Goal: Task Accomplishment & Management: Complete application form

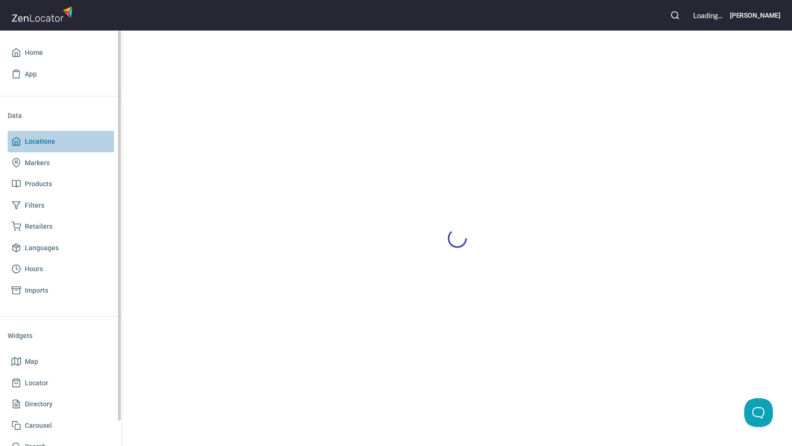
click at [55, 142] on span "Locations" at bounding box center [60, 142] width 99 height 12
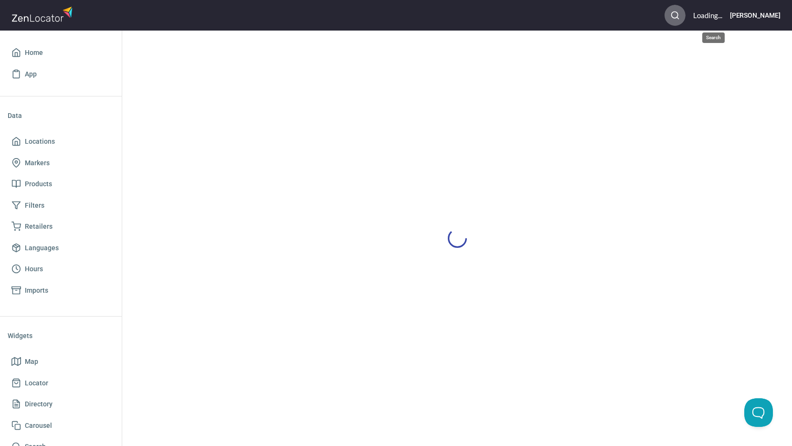
click at [680, 16] on icon "button" at bounding box center [675, 16] width 10 height 10
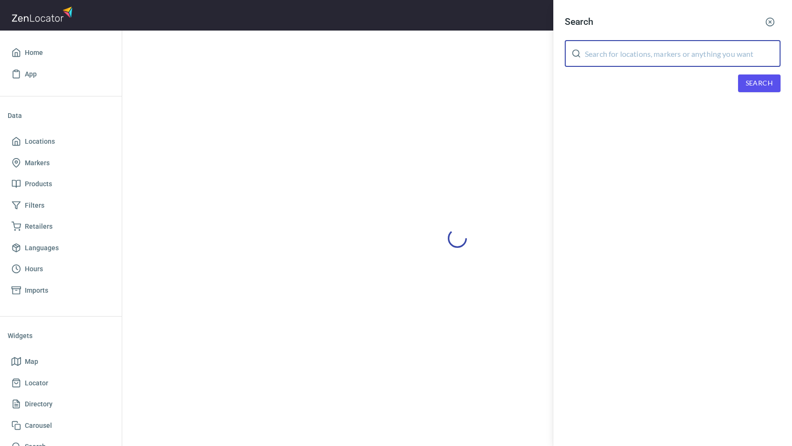
click at [713, 53] on input "text" at bounding box center [683, 53] width 196 height 27
type input "platinum"
click at [764, 83] on span "Search" at bounding box center [759, 83] width 27 height 12
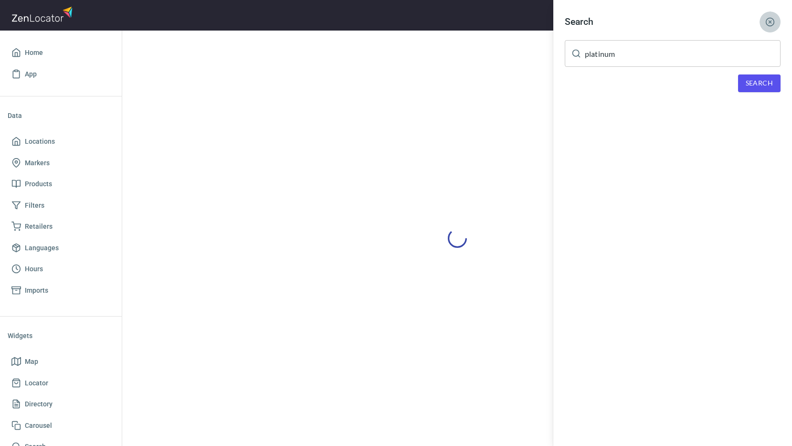
click at [772, 23] on icon "button" at bounding box center [770, 22] width 10 height 10
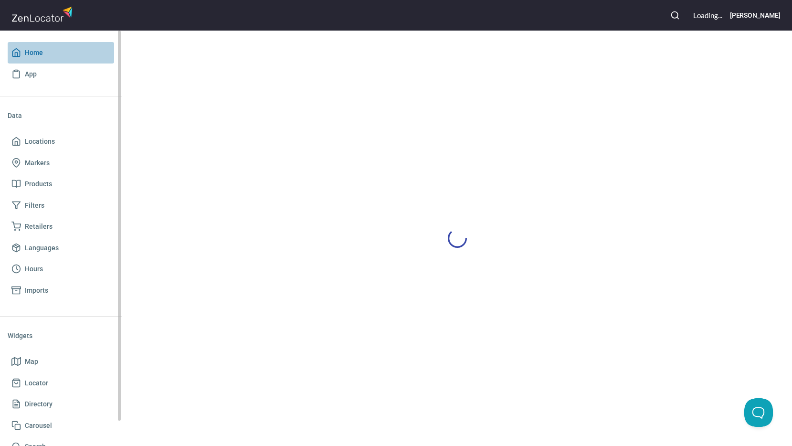
click at [41, 53] on span "Home" at bounding box center [34, 53] width 18 height 12
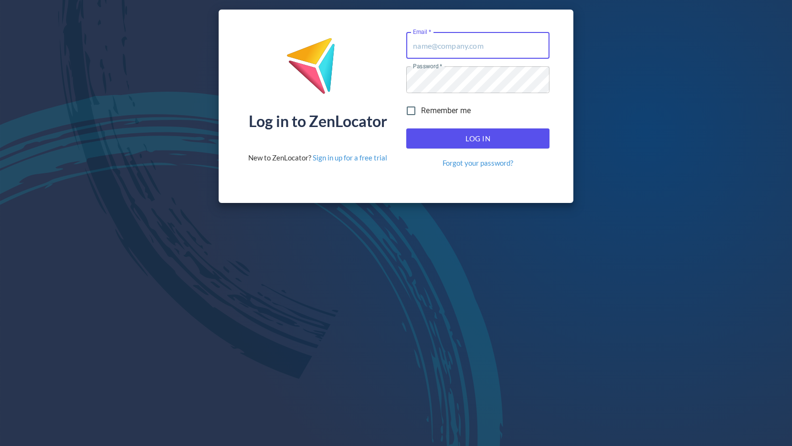
type input "[PERSON_NAME][EMAIL_ADDRESS][PERSON_NAME][DOMAIN_NAME]"
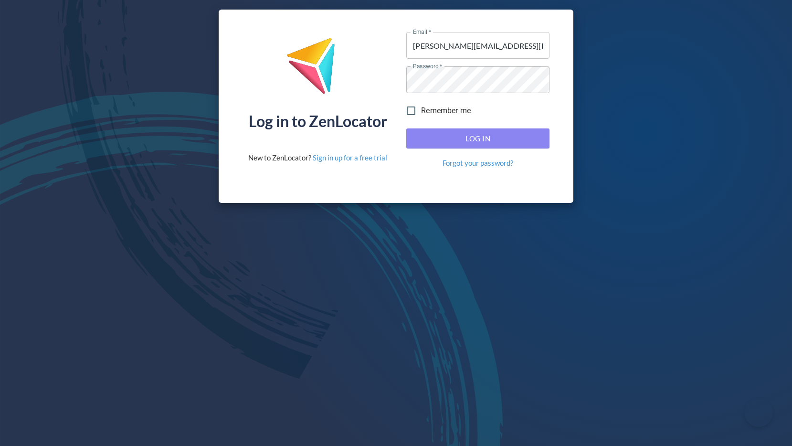
click at [466, 138] on span "Log In" at bounding box center [478, 138] width 122 height 12
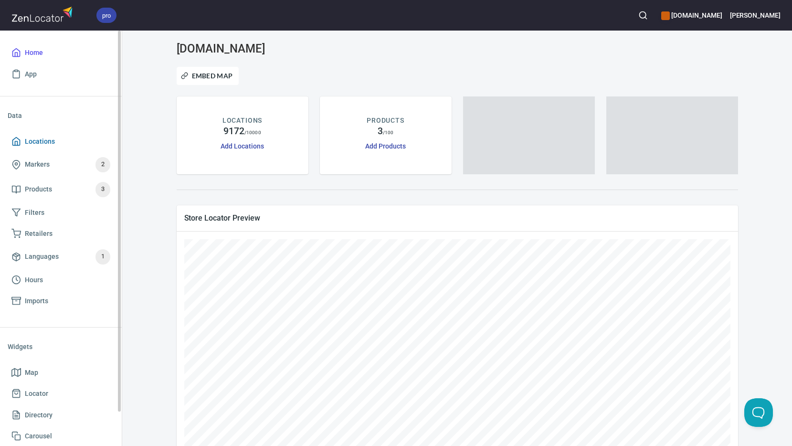
click at [50, 144] on span "Locations" at bounding box center [40, 142] width 30 height 12
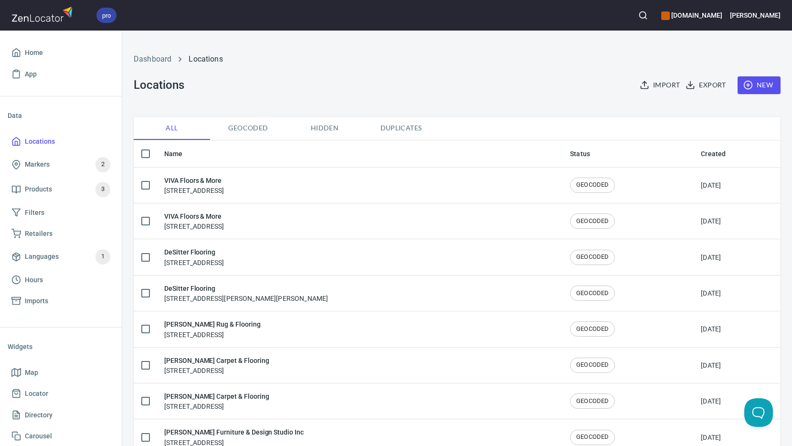
checkbox input "false"
click at [648, 13] on icon "button" at bounding box center [643, 16] width 10 height 10
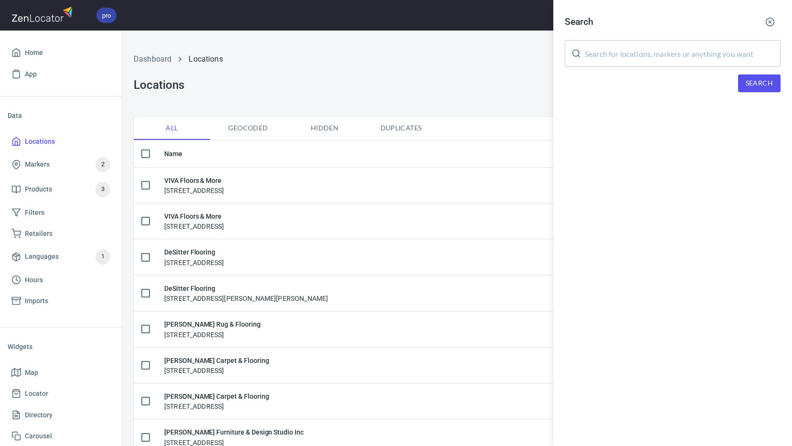
click at [635, 54] on input "text" at bounding box center [683, 53] width 196 height 27
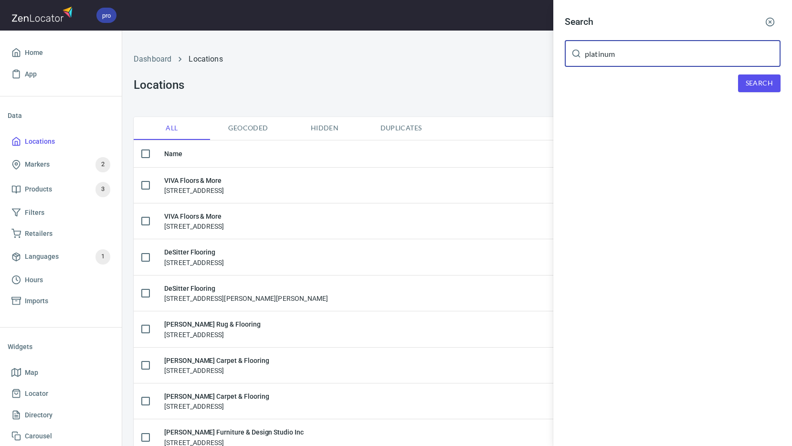
type input "platinum"
click at [751, 85] on span "Search" at bounding box center [759, 83] width 27 height 12
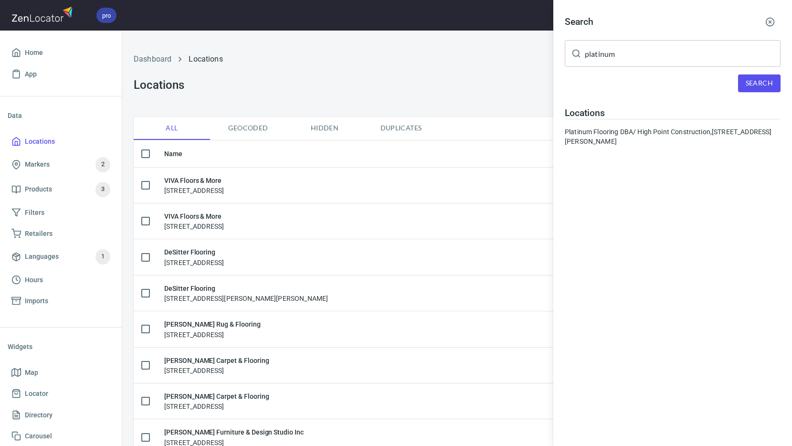
click at [772, 17] on button "button" at bounding box center [770, 21] width 21 height 21
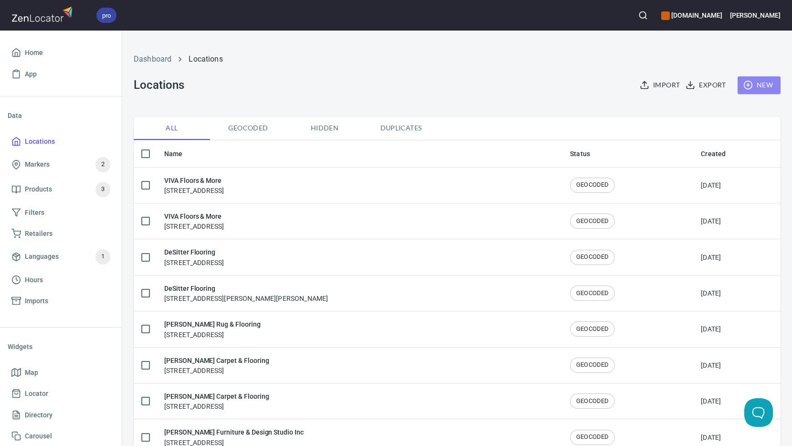
click at [758, 88] on span "New" at bounding box center [759, 85] width 28 height 12
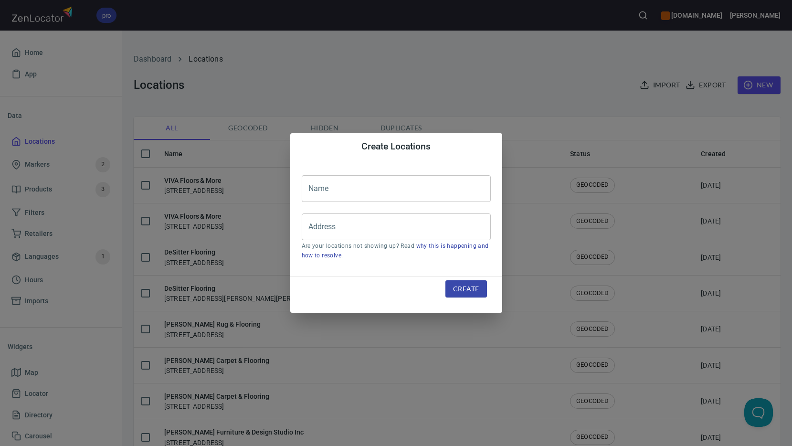
click at [359, 196] on input "text" at bounding box center [396, 188] width 189 height 27
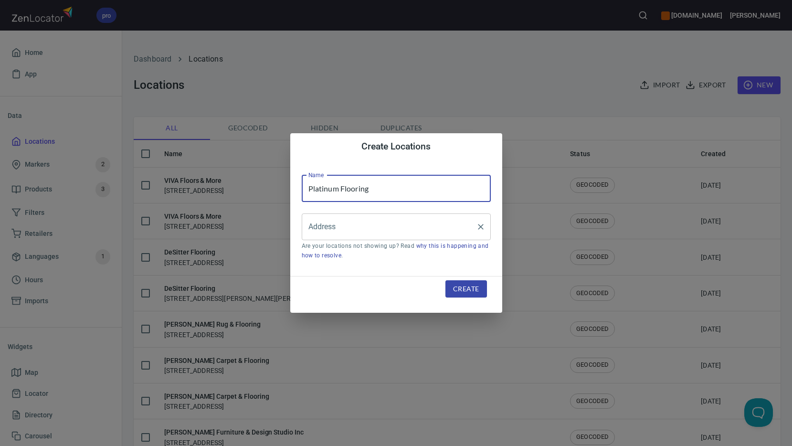
type input "Platinum Flooring"
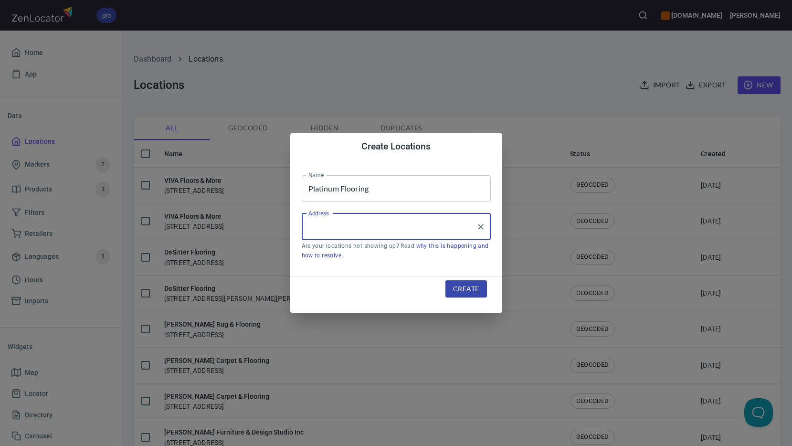
click at [331, 219] on input "Address" at bounding box center [389, 227] width 166 height 18
click at [348, 251] on li "[STREET_ADDRESS][US_STATE]" at bounding box center [396, 254] width 189 height 17
click at [447, 226] on input "[STREET_ADDRESS][US_STATE]" at bounding box center [384, 227] width 157 height 18
type input "[STREET_ADDRESS]"
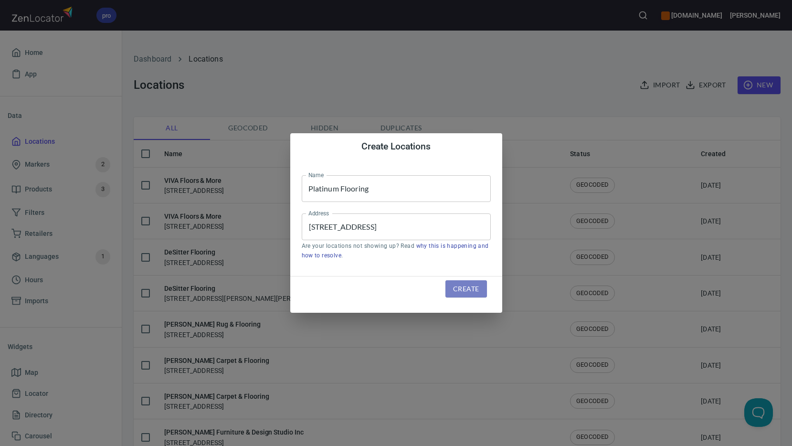
click at [472, 292] on span "Create" at bounding box center [466, 289] width 26 height 12
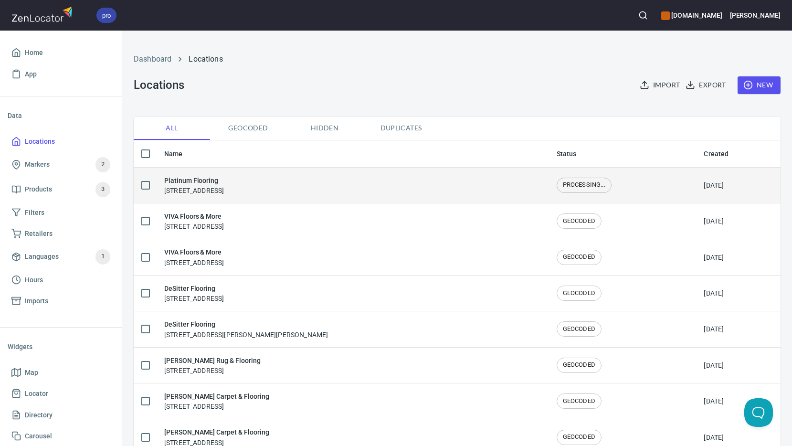
click at [184, 181] on h6 "Platinum Flooring" at bounding box center [194, 180] width 60 height 11
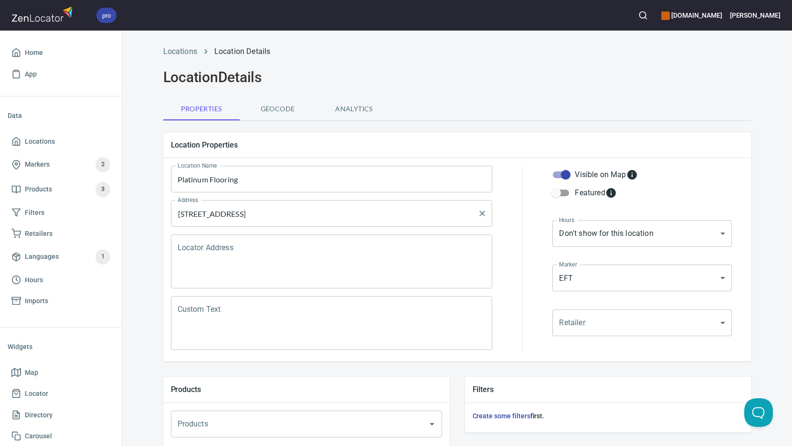
click at [314, 210] on input "[STREET_ADDRESS]" at bounding box center [324, 213] width 299 height 18
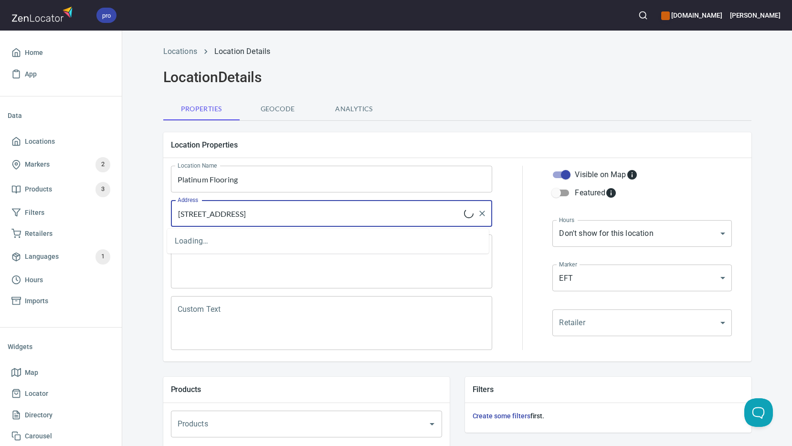
type input "[STREET_ADDRESS]"
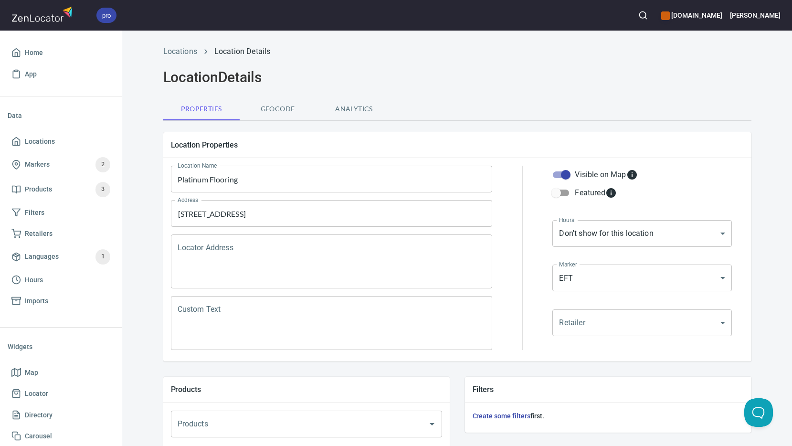
drag, startPoint x: 452, startPoint y: 82, endPoint x: 477, endPoint y: 120, distance: 46.0
click at [453, 82] on h2 "Location Details" at bounding box center [457, 77] width 588 height 17
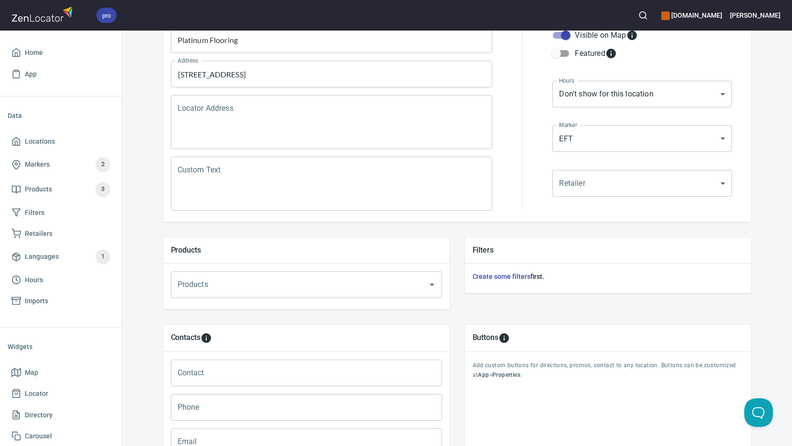
scroll to position [281, 0]
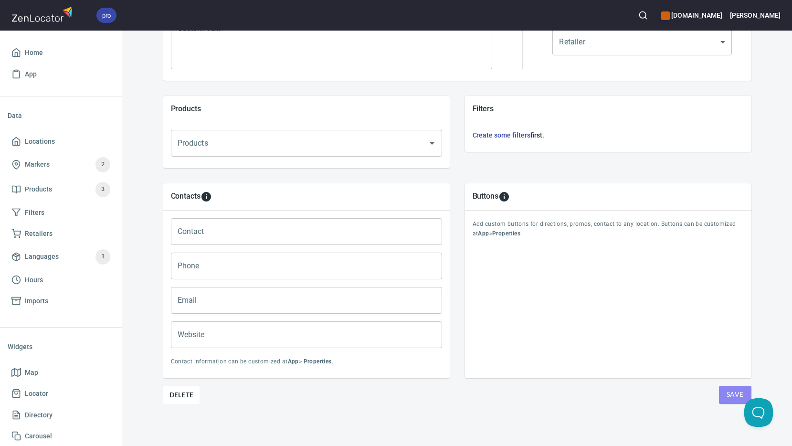
click at [731, 391] on span "Save" at bounding box center [735, 395] width 17 height 12
click at [198, 269] on input "Phone" at bounding box center [306, 266] width 271 height 27
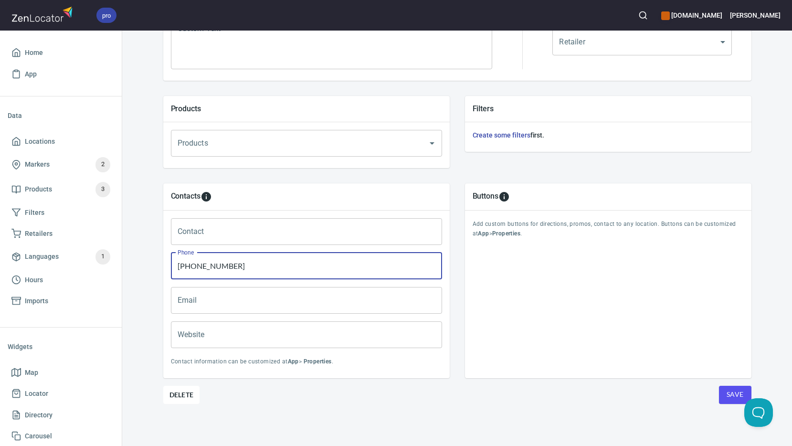
type input "[PHONE_NUMBER]"
click at [207, 328] on input "Website" at bounding box center [306, 334] width 271 height 27
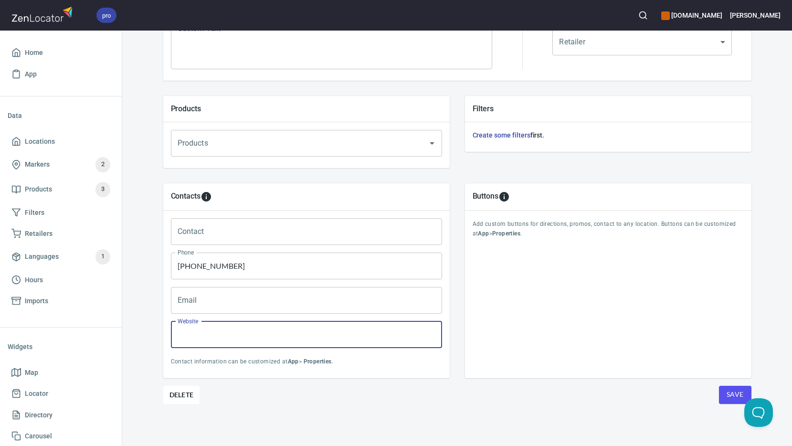
click at [193, 339] on input "Website" at bounding box center [306, 334] width 271 height 27
paste input "[URL][DOMAIN_NAME]"
type input "[URL][DOMAIN_NAME]"
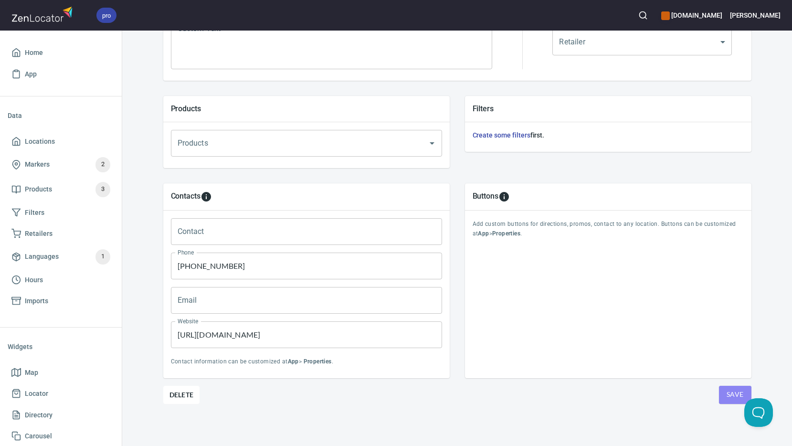
click at [735, 395] on span "Save" at bounding box center [735, 395] width 17 height 12
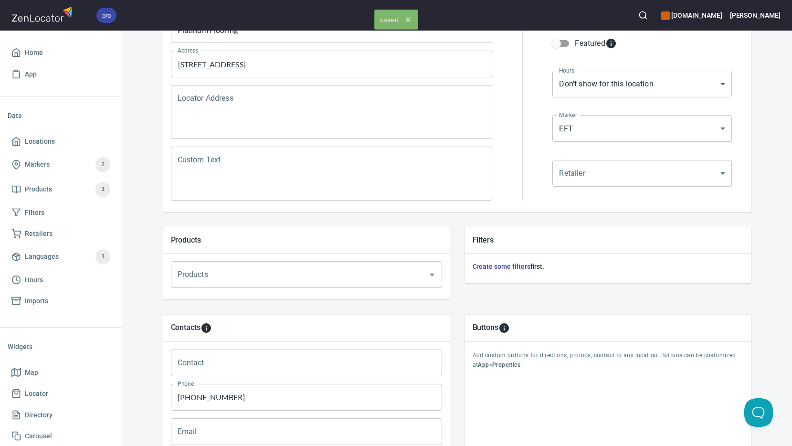
scroll to position [0, 0]
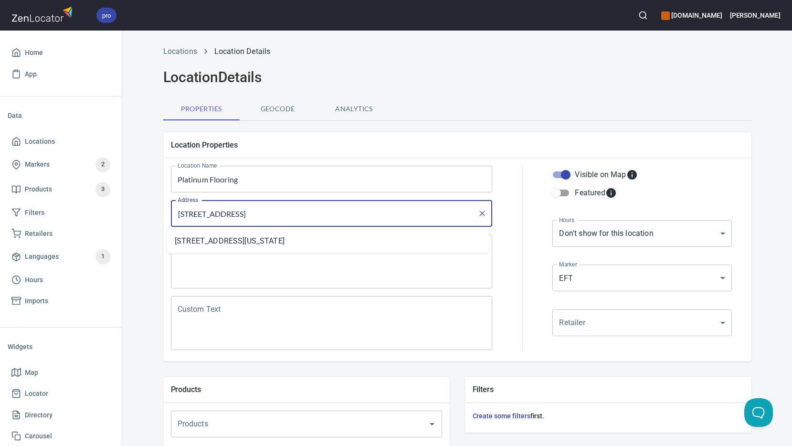
click at [249, 218] on input "[STREET_ADDRESS]" at bounding box center [324, 213] width 299 height 18
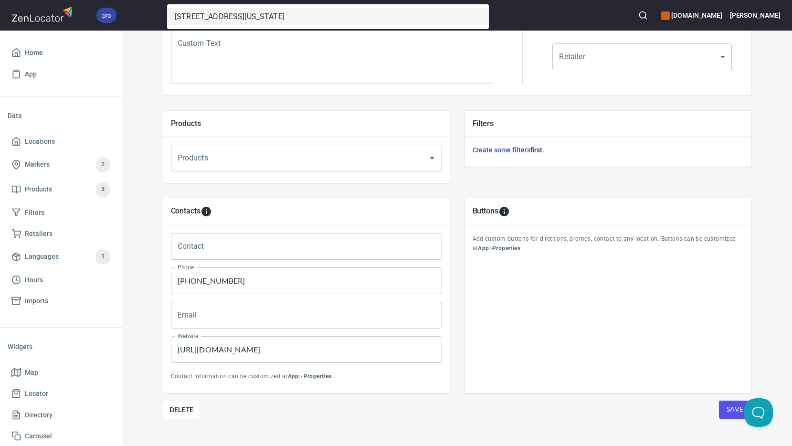
scroll to position [281, 0]
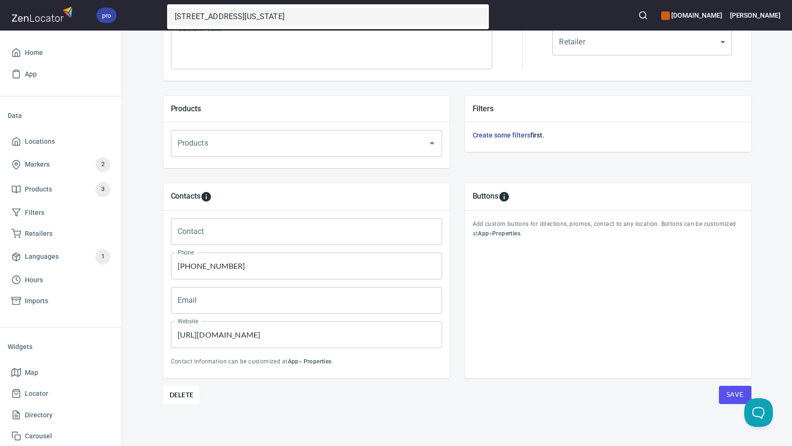
type input "[STREET_ADDRESS] [GEOGRAPHIC_DATA], MD 21144"
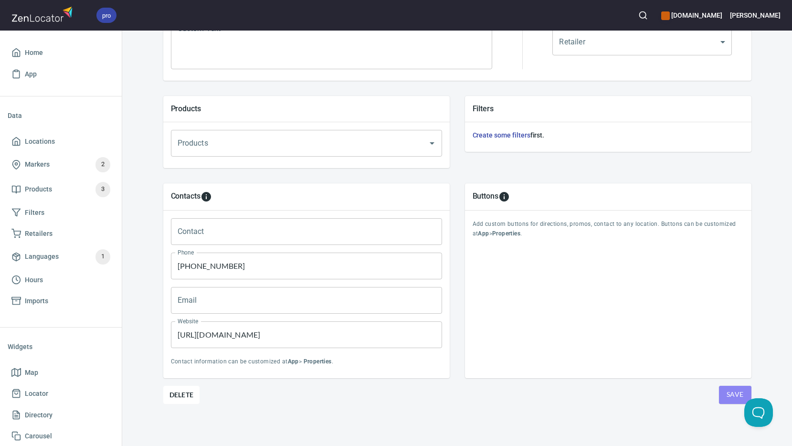
click at [731, 394] on span "Save" at bounding box center [735, 395] width 17 height 12
click at [730, 395] on span "Save" at bounding box center [735, 395] width 17 height 12
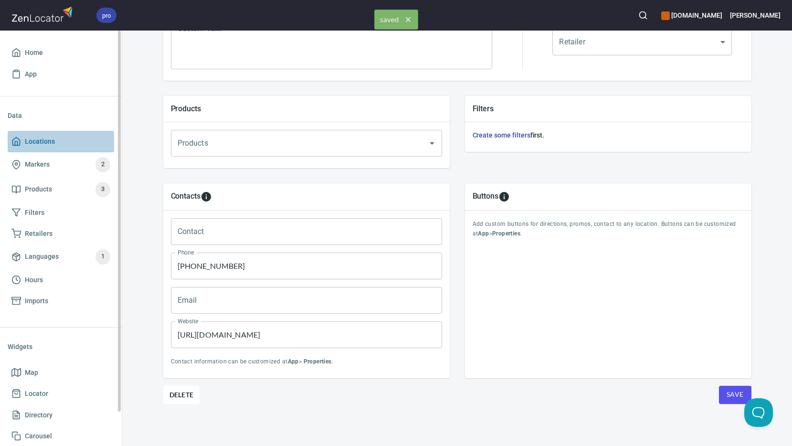
click at [59, 143] on span "Locations" at bounding box center [60, 142] width 99 height 12
